Goal: Task Accomplishment & Management: Use online tool/utility

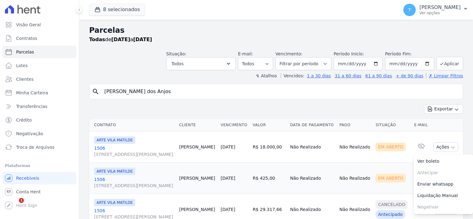
select select
click at [34, 89] on link "Minha Carteira" at bounding box center [39, 93] width 74 height 12
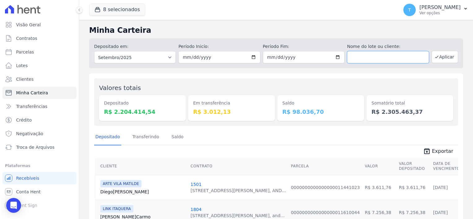
click at [381, 56] on input "text" at bounding box center [388, 57] width 82 height 12
paste input "[PERSON_NAME]"
type input "[PERSON_NAME]"
click at [441, 60] on button "Aplicar" at bounding box center [445, 57] width 27 height 12
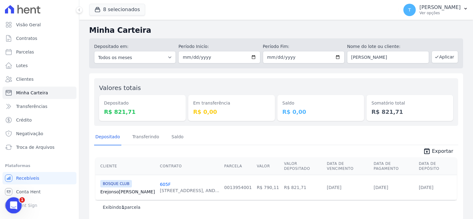
click at [12, 205] on icon "Abertura do Messenger da Intercom" at bounding box center [13, 205] width 10 height 10
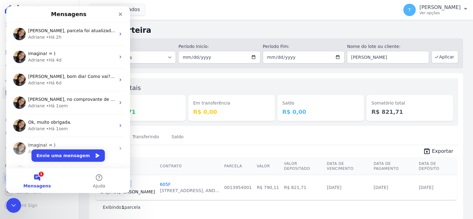
click at [67, 155] on button "Envie uma mensagem" at bounding box center [68, 156] width 73 height 12
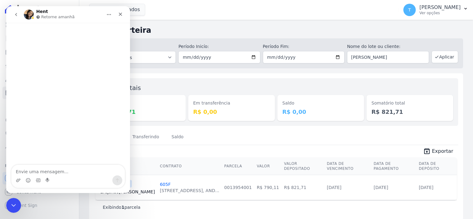
click at [49, 171] on textarea "Envie uma mensagem..." at bounding box center [67, 170] width 113 height 11
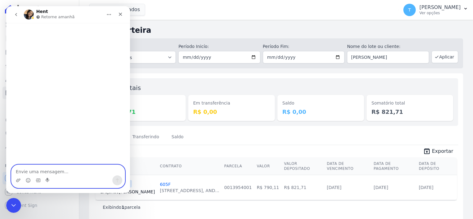
click at [63, 170] on textarea "Envie uma mensagem..." at bounding box center [67, 170] width 113 height 11
click at [19, 179] on icon "Upload do anexo" at bounding box center [18, 180] width 5 height 5
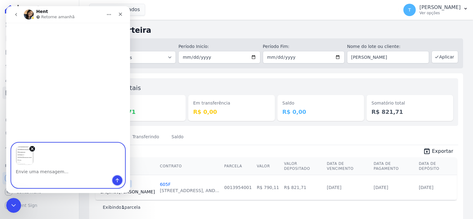
click at [117, 181] on icon "Enviar uma mensagem" at bounding box center [117, 181] width 3 height 4
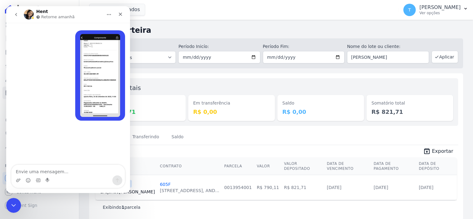
click at [103, 62] on img "user diz…" at bounding box center [100, 75] width 40 height 83
click at [46, 174] on textarea "Envie uma mensagem..." at bounding box center [67, 170] width 113 height 11
type textarea "Boa tarde!"
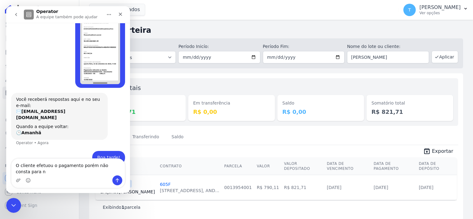
scroll to position [39, 0]
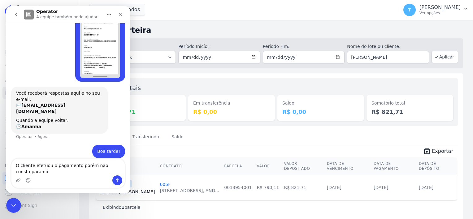
type textarea "O cliente efetuou o pagamento porém não consta para nós"
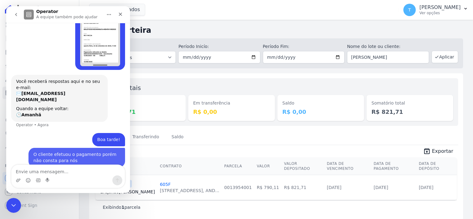
scroll to position [53, 0]
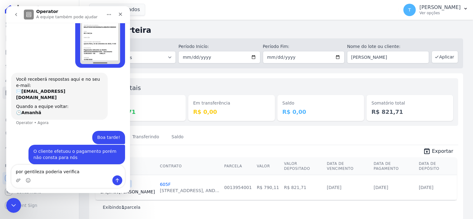
type textarea "por gentileza poderia verificar"
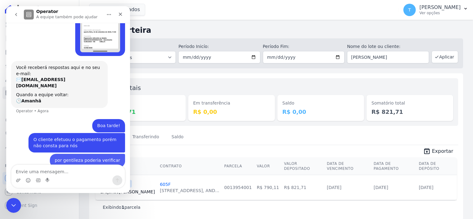
scroll to position [67, 0]
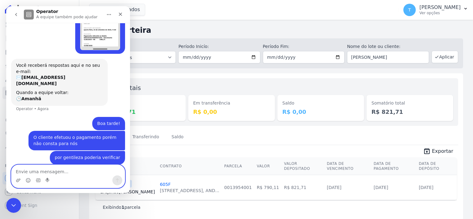
click at [48, 168] on textarea "Envie uma mensagem..." at bounding box center [67, 170] width 113 height 11
paste textarea "[PERSON_NAME]"
type textarea "[PERSON_NAME]"
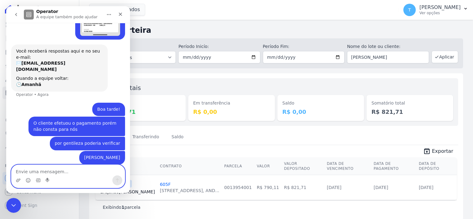
click at [71, 169] on textarea "Envie uma mensagem..." at bounding box center [67, 170] width 113 height 11
paste textarea "RESIDENCIAL BOSQUE CLUB"
type textarea "RESIDENCIAL BOSQUE CLUB"
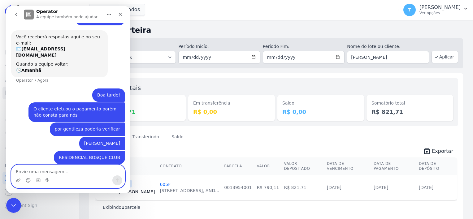
click at [75, 172] on textarea "Envie uma mensagem..." at bounding box center [67, 170] width 113 height 11
paste textarea "605"
type textarea "605"
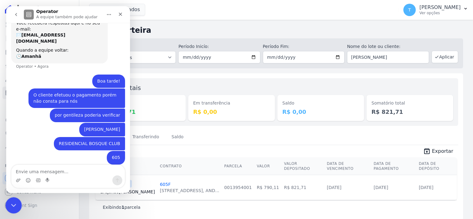
click at [10, 207] on icon "Encerramento do Messenger da Intercom" at bounding box center [12, 204] width 7 height 7
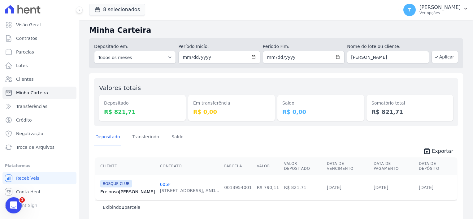
click at [14, 203] on icon "Abertura do Messenger da Intercom" at bounding box center [13, 205] width 10 height 10
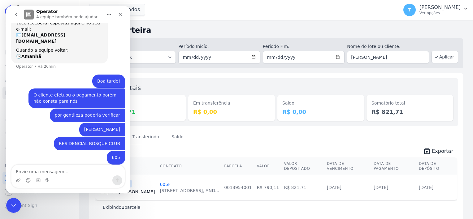
click at [16, 16] on icon "go back" at bounding box center [16, 14] width 5 height 5
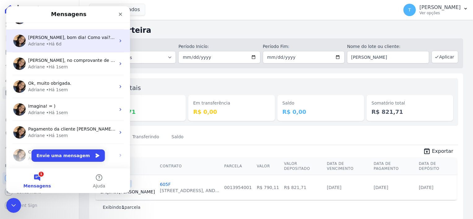
scroll to position [0, 0]
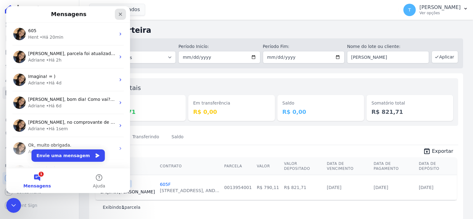
drag, startPoint x: 120, startPoint y: 15, endPoint x: 127, endPoint y: 20, distance: 8.5
click at [120, 15] on icon "Fechar" at bounding box center [120, 14] width 3 height 3
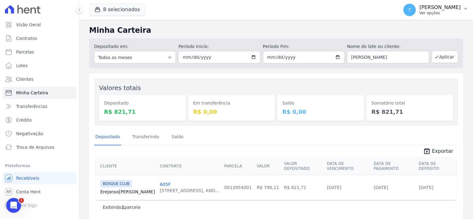
click at [465, 9] on icon "button" at bounding box center [465, 8] width 5 height 5
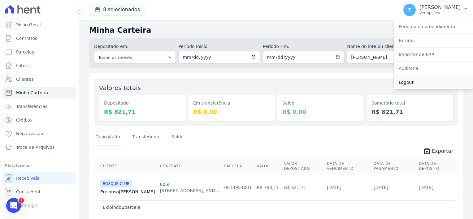
click at [412, 85] on link "Logout" at bounding box center [433, 82] width 79 height 11
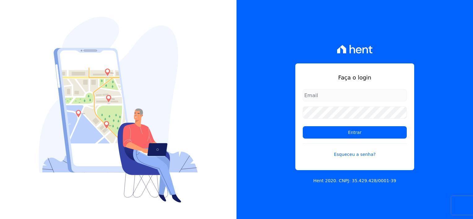
click at [318, 92] on input "email" at bounding box center [355, 95] width 104 height 12
type input "thayna@graalengenharia.com.br"
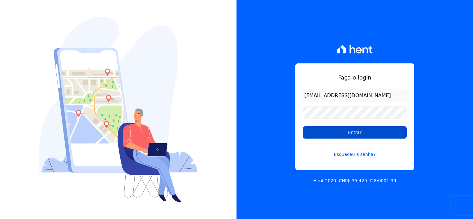
click at [356, 135] on input "Entrar" at bounding box center [355, 132] width 104 height 12
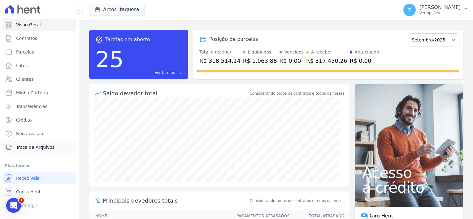
click at [35, 146] on span "Troca de Arquivos" at bounding box center [35, 147] width 38 height 6
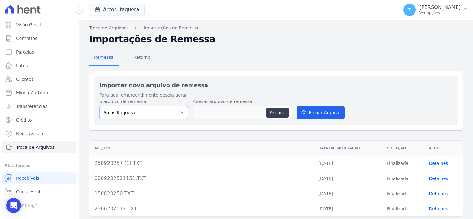
click at [152, 113] on select "Arcos Itaquera" at bounding box center [143, 112] width 89 height 13
click at [102, 12] on div "button" at bounding box center [98, 10] width 9 height 6
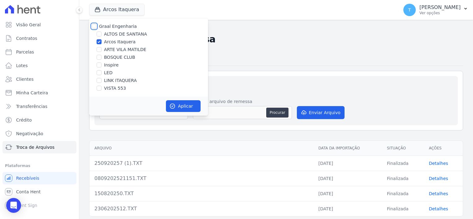
click at [94, 27] on input "Graal Engenharia" at bounding box center [94, 26] width 5 height 5
checkbox input "true"
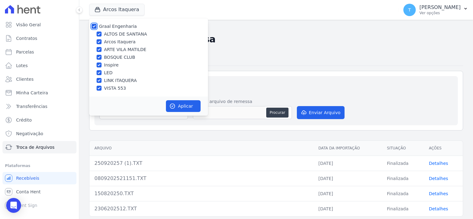
checkbox input "true"
click at [175, 103] on button "Aplicar" at bounding box center [183, 106] width 35 height 12
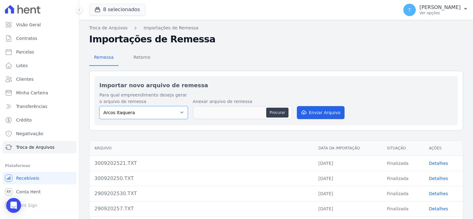
click at [169, 114] on select "Arcos Itaquera ALTOS DE SANTANA Inspire BOSQUE CLUB ARTE VILA MATILDE VISTA 553…" at bounding box center [143, 112] width 89 height 13
select select "d58a895b-122e-4f60-b248-6168def9ff2e"
click at [99, 106] on select "Arcos Itaquera ALTOS DE SANTANA Inspire BOSQUE CLUB ARTE VILA MATILDE VISTA 553…" at bounding box center [143, 112] width 89 height 13
click at [276, 111] on button "Procurar" at bounding box center [277, 113] width 22 height 10
type input "3009202521.TXT"
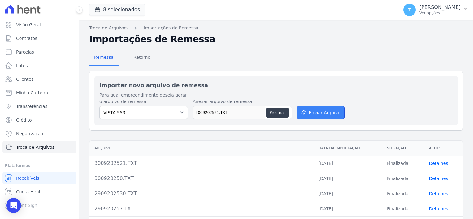
click at [319, 113] on button "Enviar Arquivo" at bounding box center [321, 112] width 48 height 13
click at [179, 113] on select "Arcos Itaquera ALTOS DE SANTANA Inspire BOSQUE CLUB ARTE VILA MATILDE VISTA 553…" at bounding box center [143, 112] width 89 height 13
select select "d58a895b-122e-4f60-b248-6168def9ff2e"
click at [99, 106] on select "Arcos Itaquera ALTOS DE SANTANA Inspire BOSQUE CLUB ARTE VILA MATILDE VISTA 553…" at bounding box center [143, 112] width 89 height 13
click at [269, 113] on button "Procurar" at bounding box center [277, 113] width 22 height 10
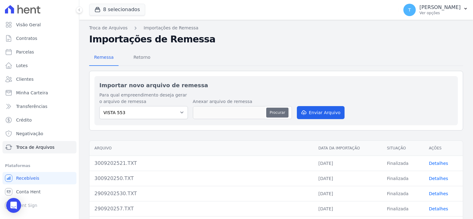
type input "3009202521 (1).TXT"
click at [317, 111] on button "Enviar Arquivo" at bounding box center [321, 112] width 48 height 13
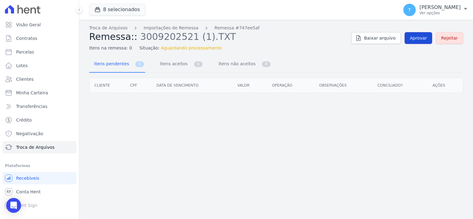
click at [419, 40] on span "Aprovar" at bounding box center [418, 38] width 17 height 6
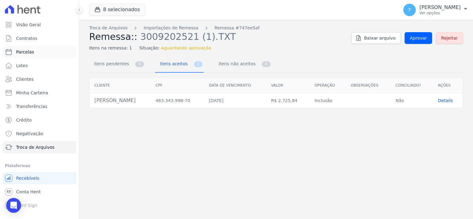
click at [29, 52] on span "Parcelas" at bounding box center [25, 52] width 18 height 6
select select
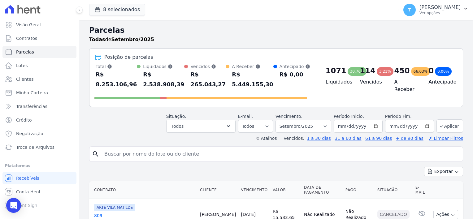
click at [183, 148] on input "search" at bounding box center [281, 154] width 360 height 12
paste input "Gabriela Fragoso da Silva"
type input "Gabriela Fragoso da Silva"
select select
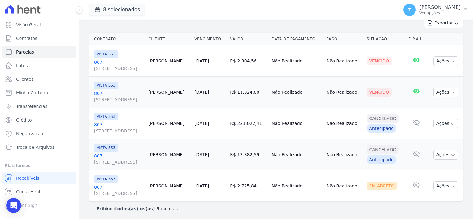
scroll to position [87, 0]
click at [451, 184] on icon "button" at bounding box center [453, 186] width 5 height 5
click at [424, 199] on link "Ver boleto" at bounding box center [443, 199] width 59 height 11
click at [468, 10] on button "T [PERSON_NAME] Ver opções" at bounding box center [436, 9] width 75 height 17
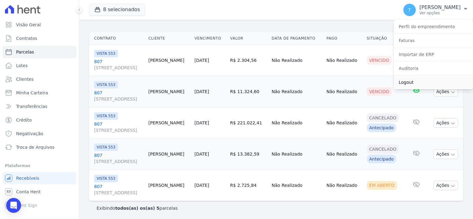
click at [407, 82] on link "Logout" at bounding box center [433, 82] width 79 height 11
